Goal: Transaction & Acquisition: Purchase product/service

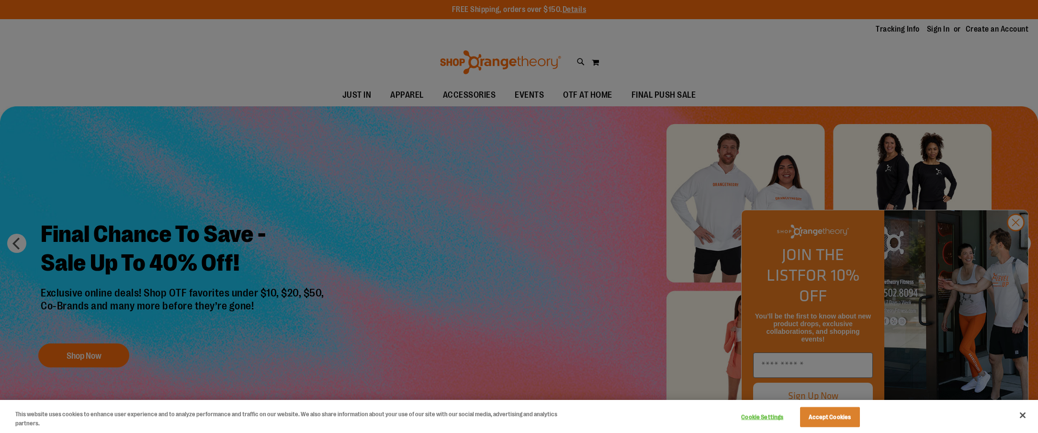
click at [1023, 242] on div at bounding box center [519, 216] width 1038 height 433
click at [1019, 242] on div at bounding box center [519, 216] width 1038 height 433
click at [1027, 412] on button "Close" at bounding box center [1022, 415] width 21 height 21
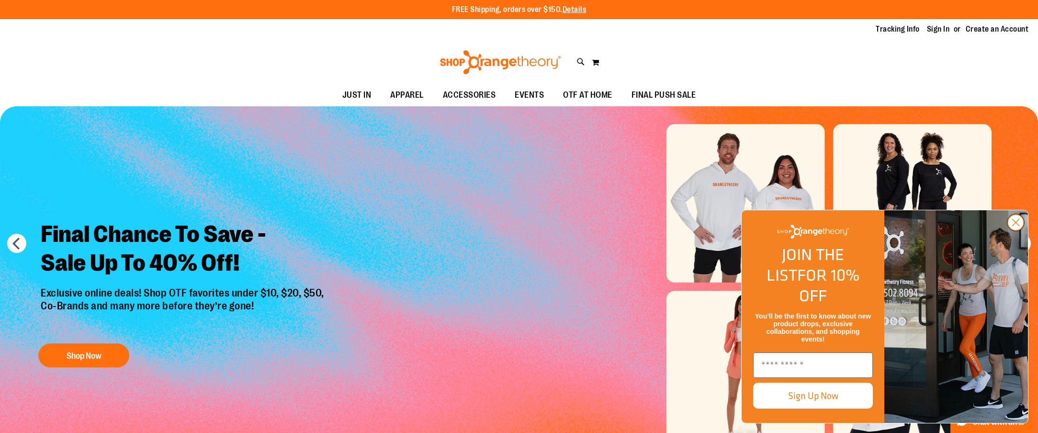
click at [1014, 230] on circle "Close dialog" at bounding box center [1016, 223] width 16 height 16
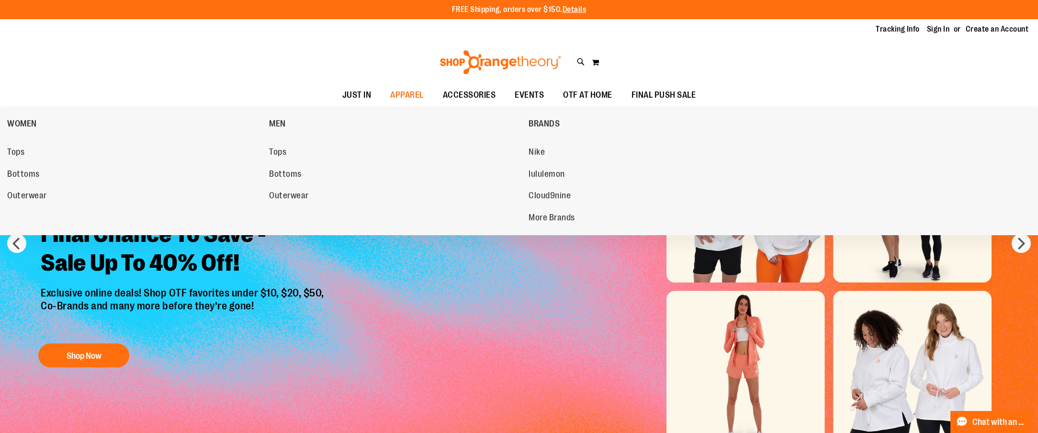
click at [279, 155] on span "Tops" at bounding box center [277, 153] width 17 height 12
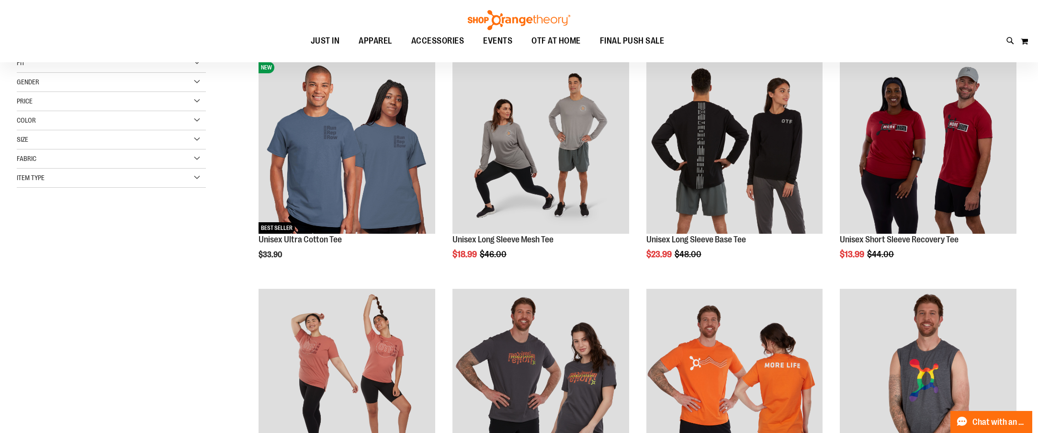
scroll to position [136, 0]
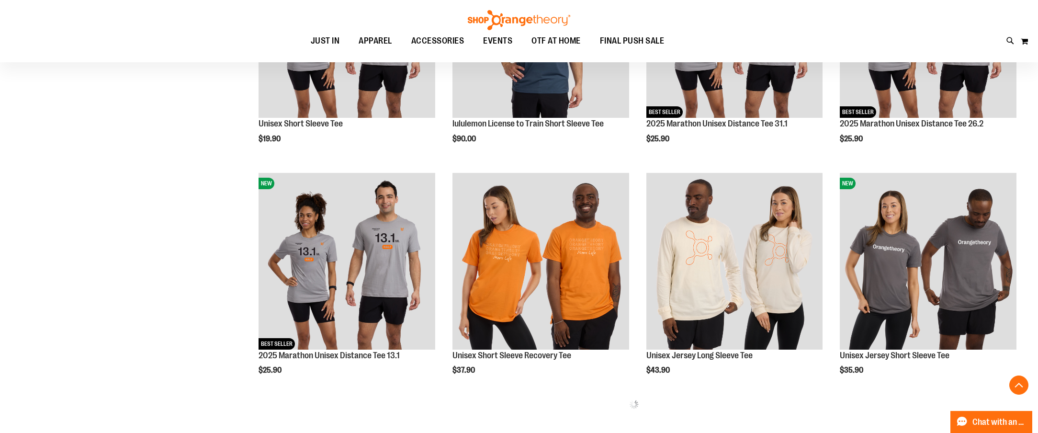
scroll to position [1170, 0]
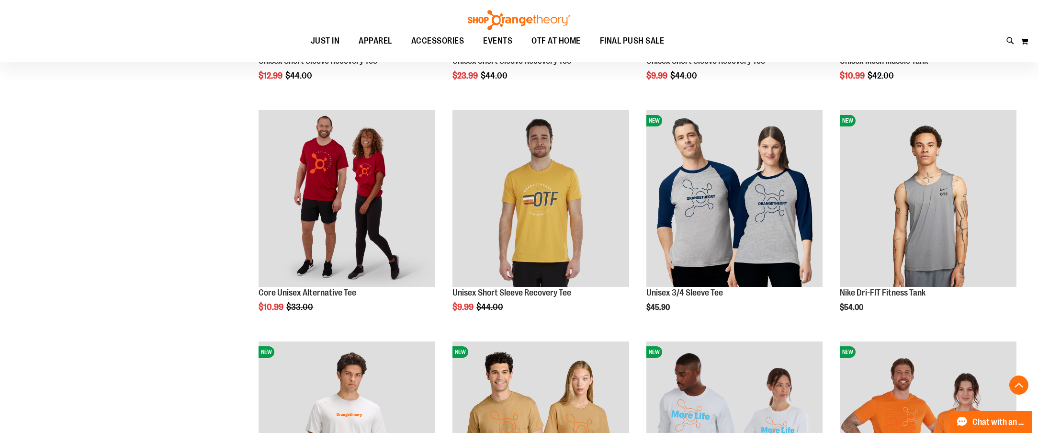
scroll to position [548, 0]
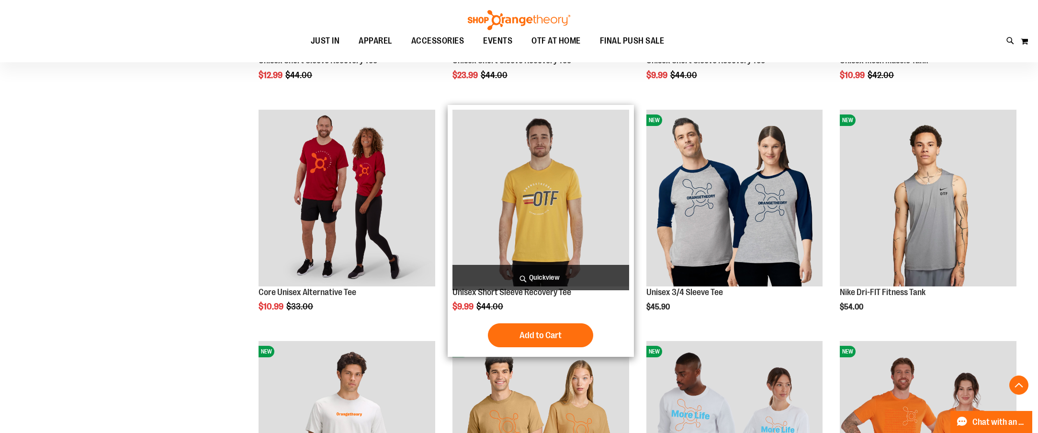
click at [501, 204] on img "product" at bounding box center [541, 198] width 177 height 177
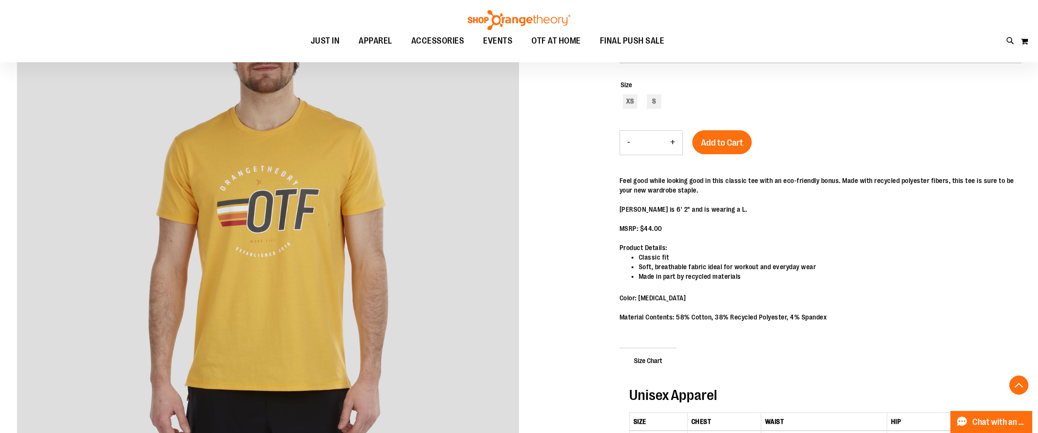
scroll to position [177, 0]
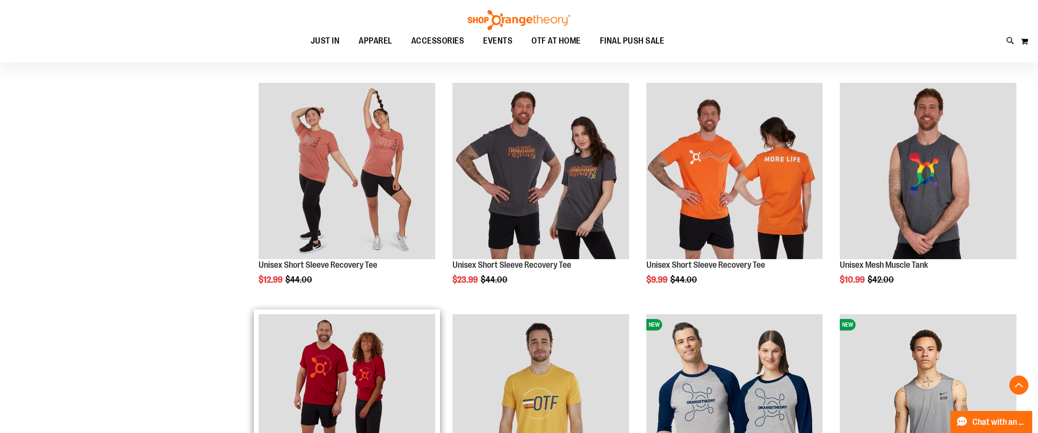
scroll to position [331, 0]
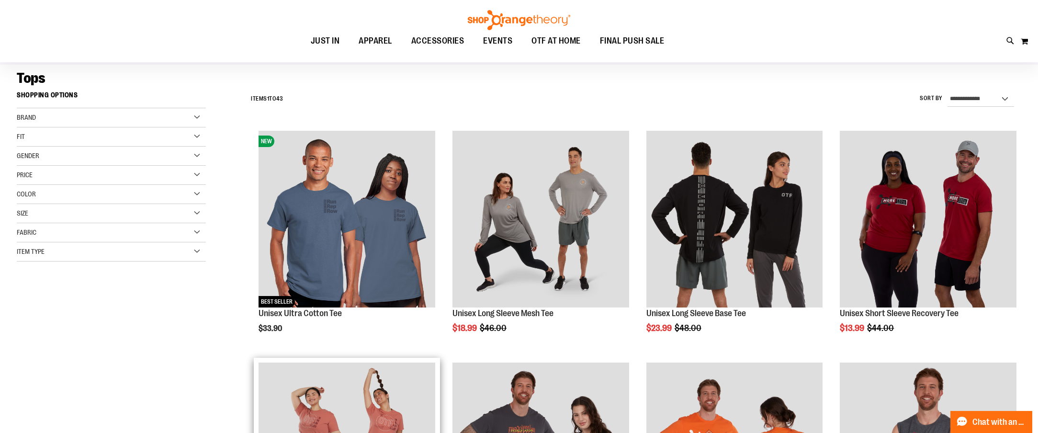
scroll to position [64, 0]
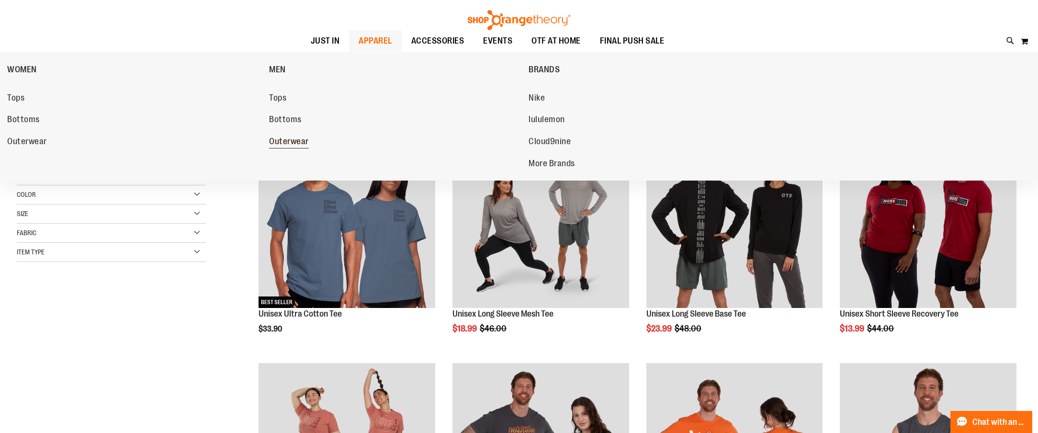
click at [291, 138] on span "Outerwear" at bounding box center [289, 142] width 40 height 12
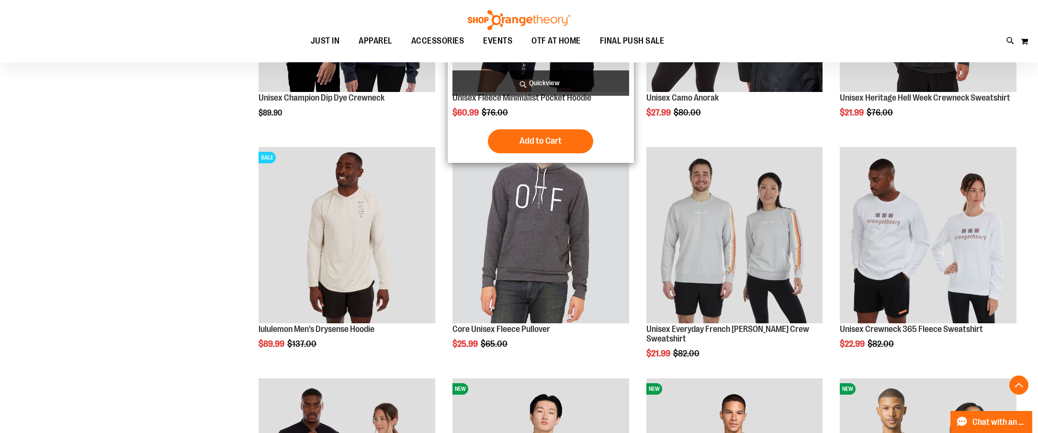
scroll to position [281, 0]
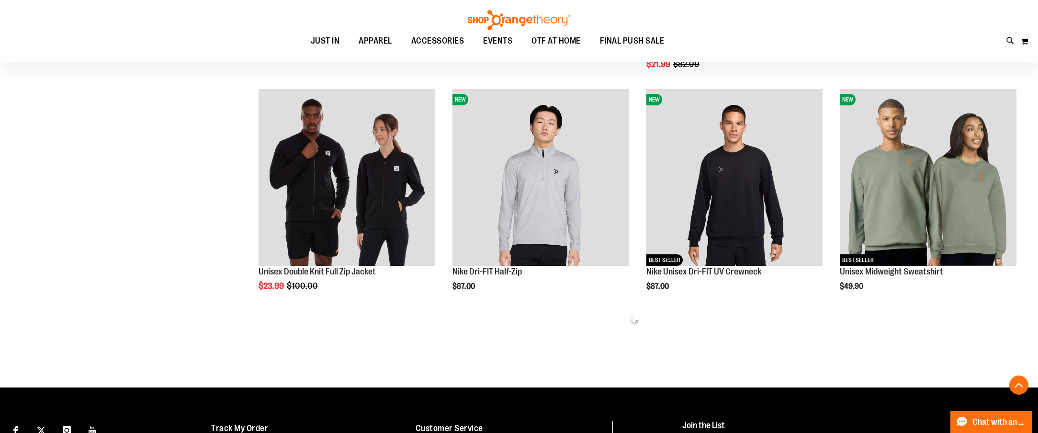
scroll to position [568, 0]
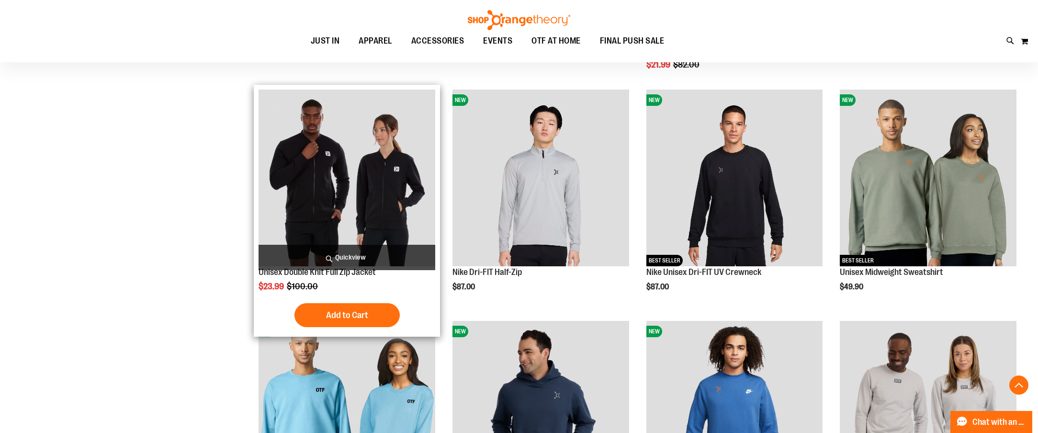
click at [354, 178] on img "product" at bounding box center [347, 178] width 177 height 177
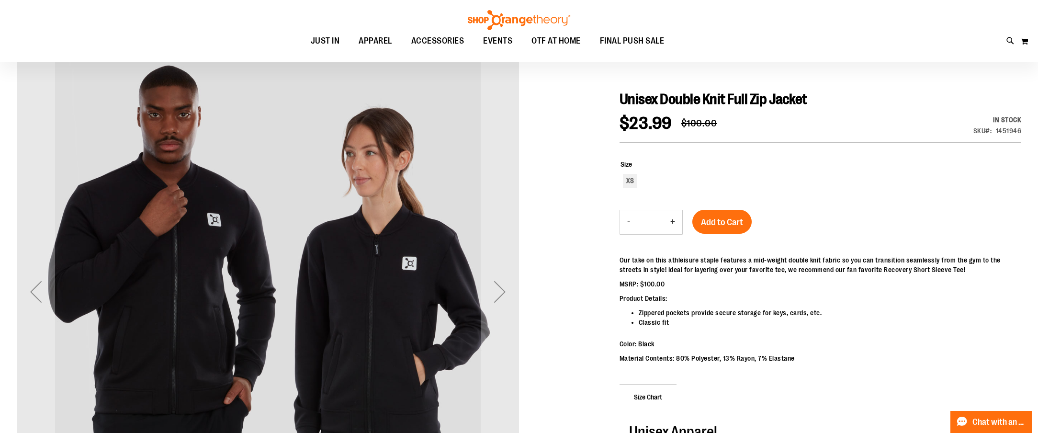
scroll to position [92, 0]
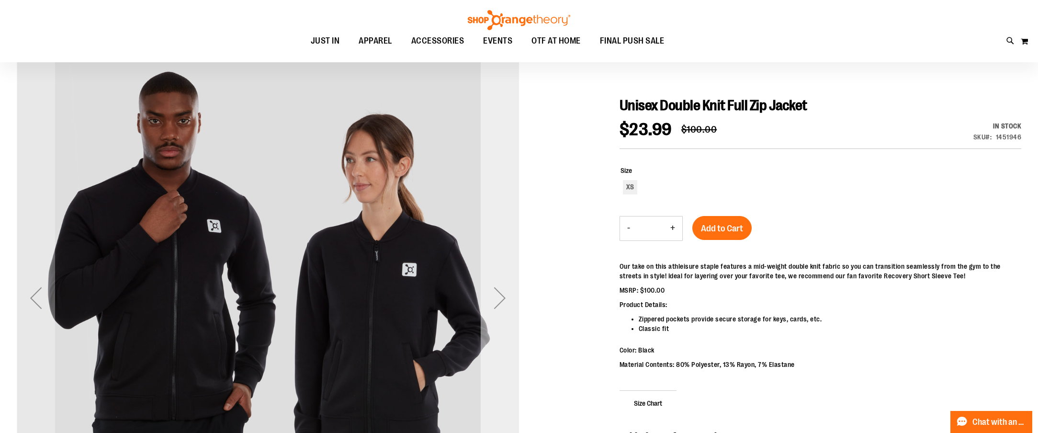
click at [499, 286] on div "Next" at bounding box center [500, 298] width 38 height 38
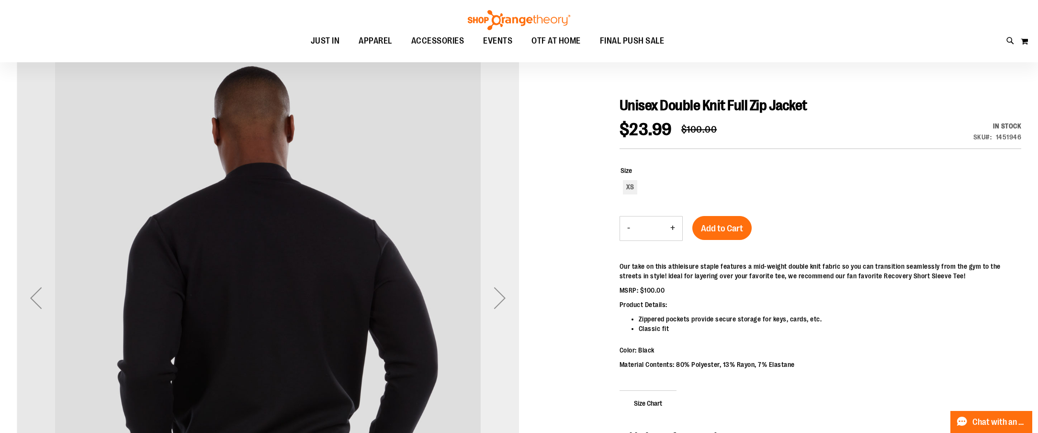
click at [499, 286] on div "Next" at bounding box center [500, 298] width 38 height 38
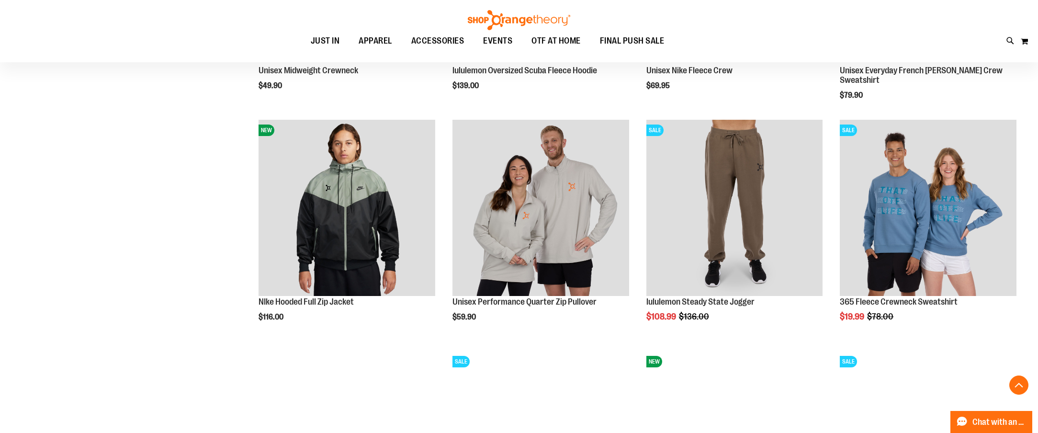
scroll to position [1002, 0]
